Goal: Transaction & Acquisition: Download file/media

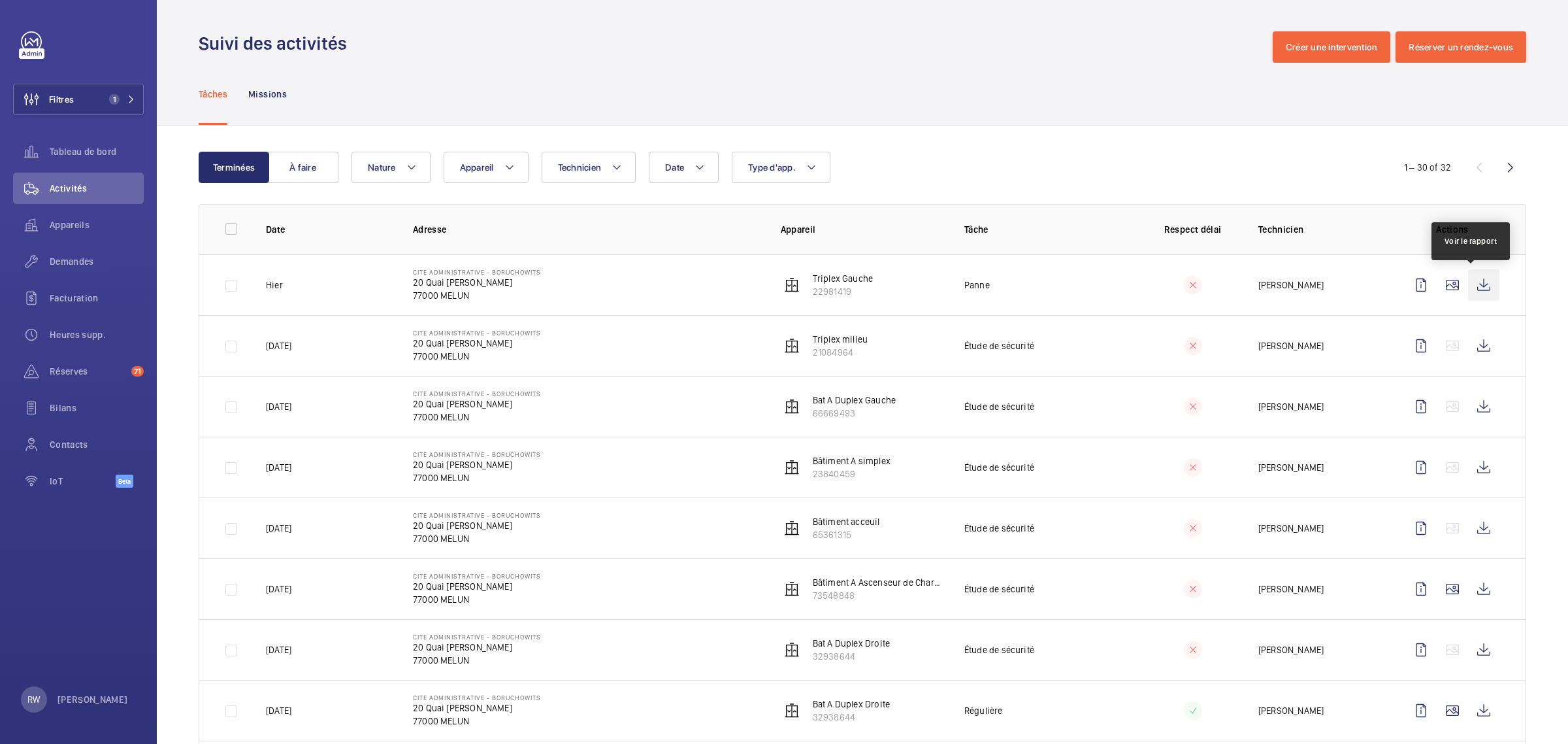
click at [1471, 285] on wm-front-icon-button at bounding box center [1484, 285] width 32 height 32
click at [1471, 286] on wm-front-icon-button at bounding box center [1484, 285] width 32 height 32
